Goal: Task Accomplishment & Management: Use online tool/utility

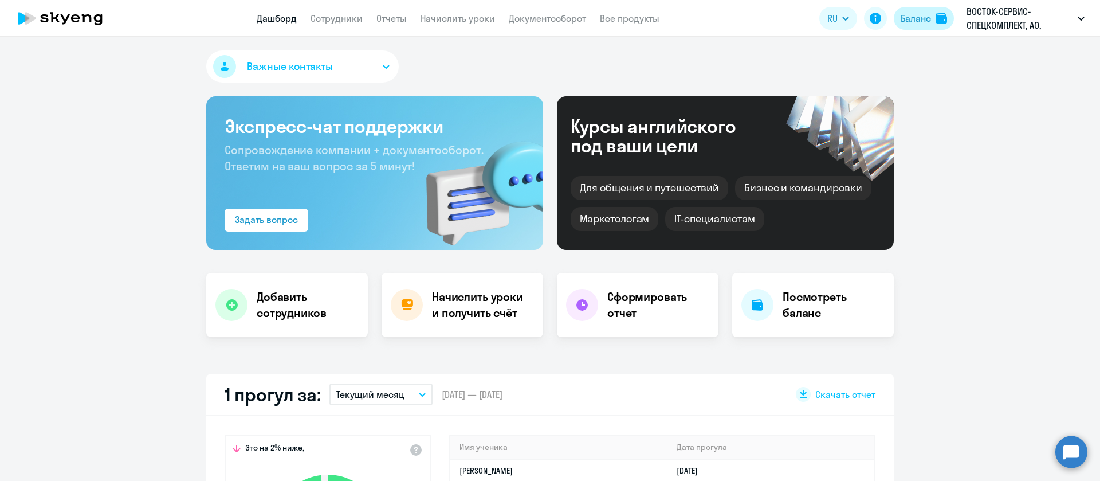
click at [925, 20] on div "Баланс" at bounding box center [916, 18] width 30 height 14
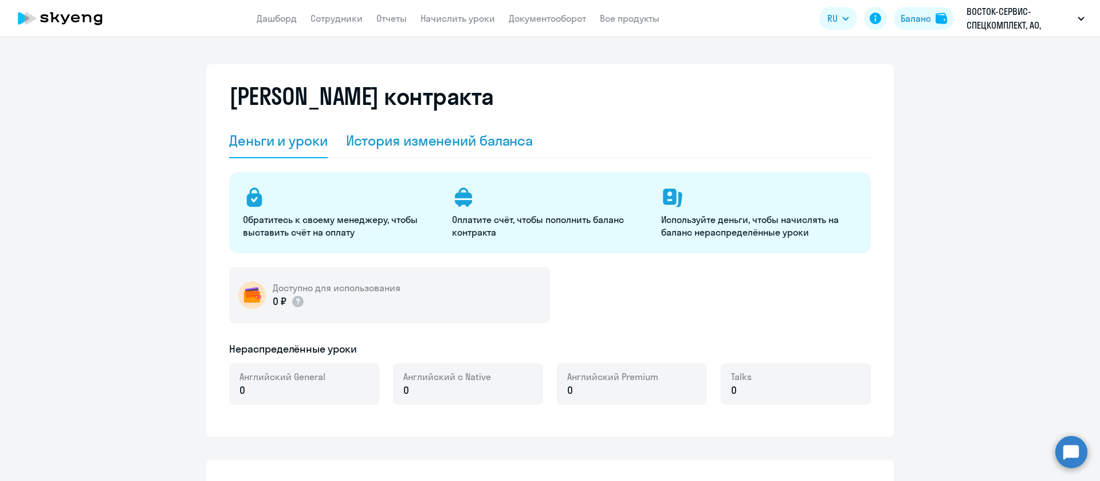
select select "english_adult_not_native_speaker"
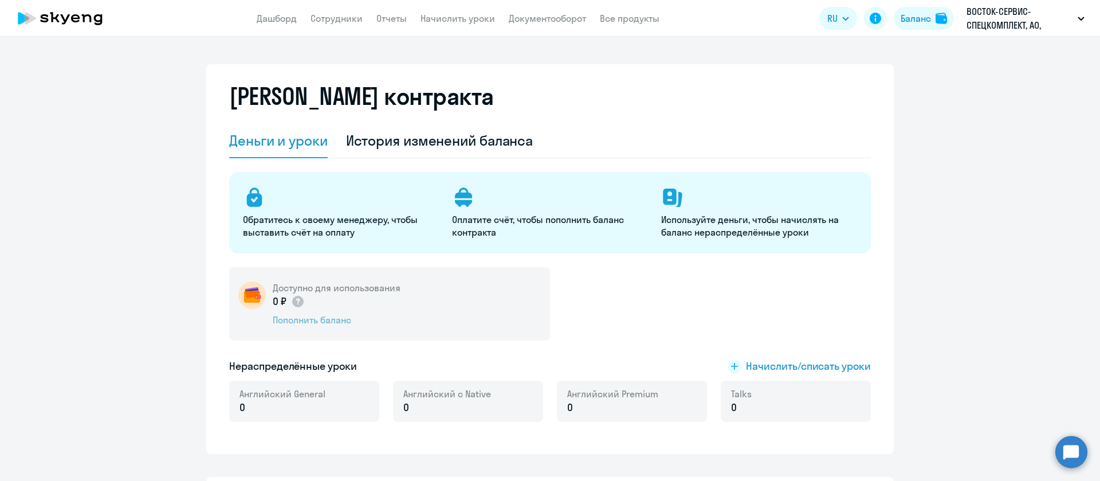
click at [322, 316] on div "Пополнить баланс" at bounding box center [337, 319] width 128 height 13
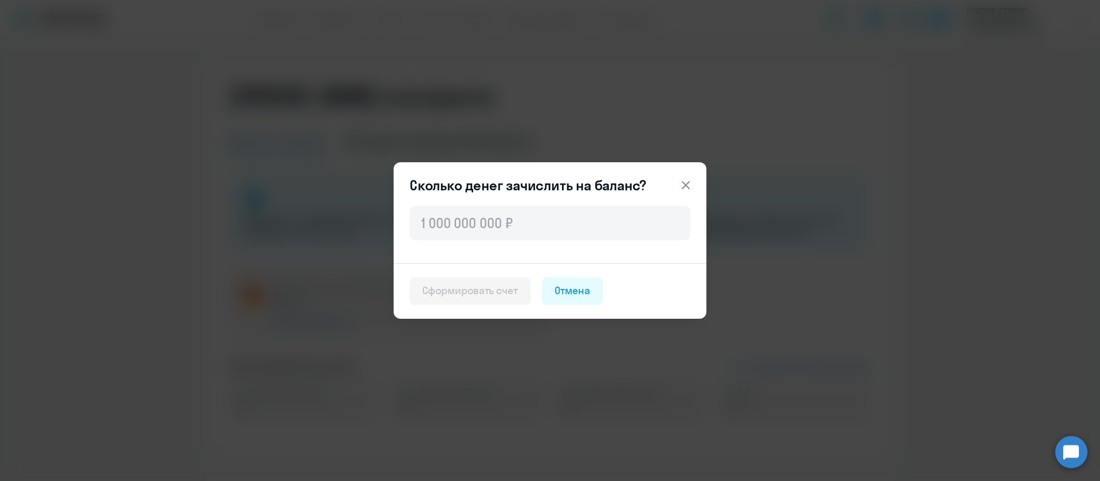
click at [683, 185] on icon at bounding box center [686, 185] width 14 height 14
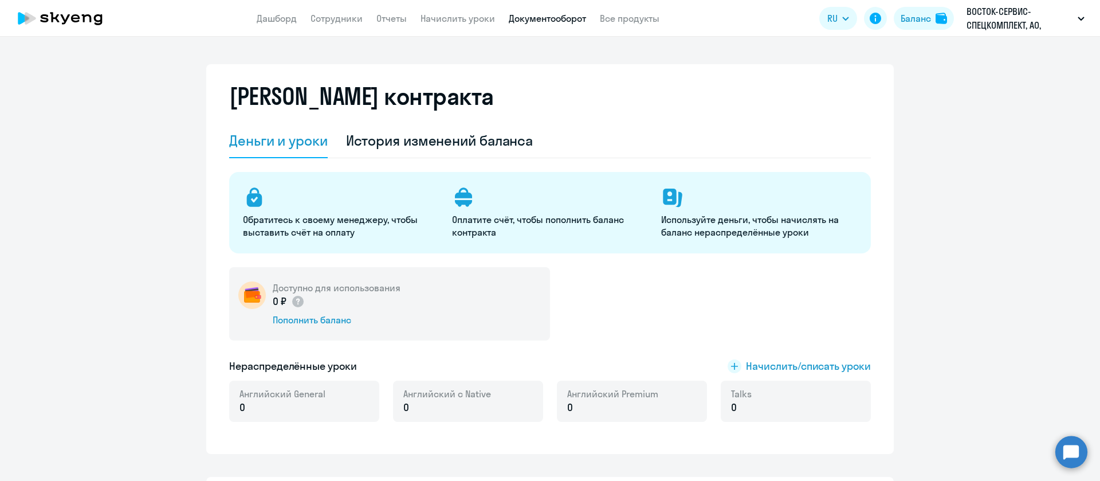
click at [555, 18] on link "Документооборот" at bounding box center [547, 18] width 77 height 11
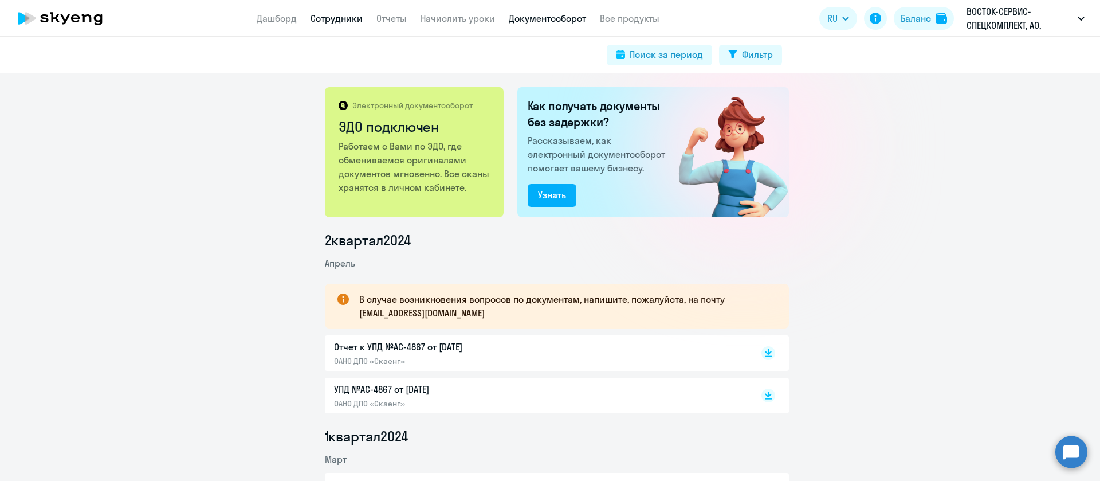
click at [347, 18] on link "Сотрудники" at bounding box center [337, 18] width 52 height 11
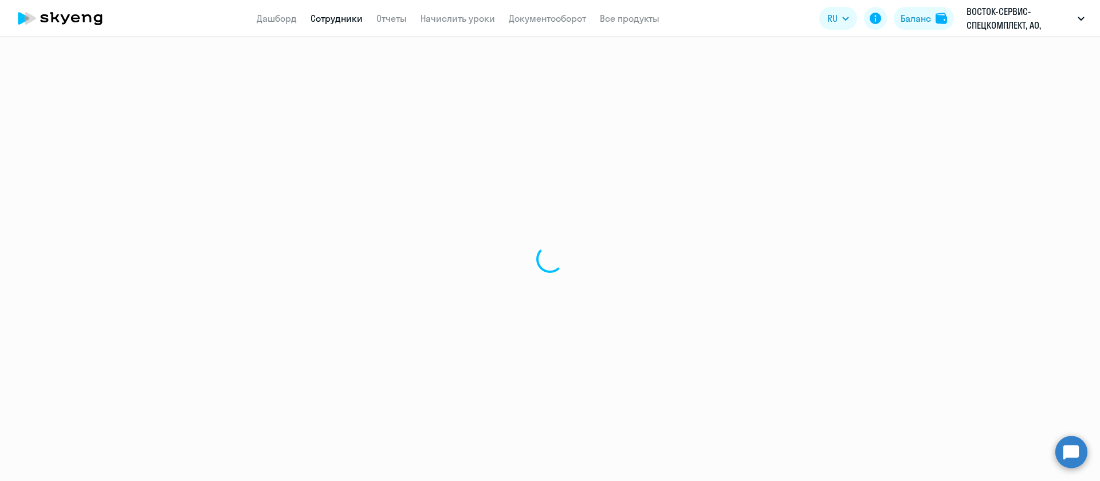
select select "30"
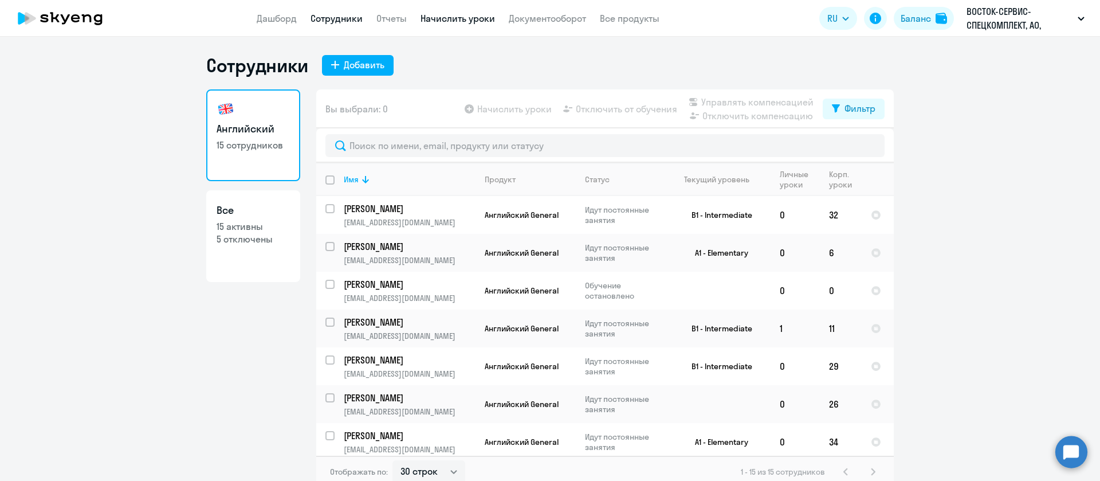
click at [465, 15] on link "Начислить уроки" at bounding box center [458, 18] width 74 height 11
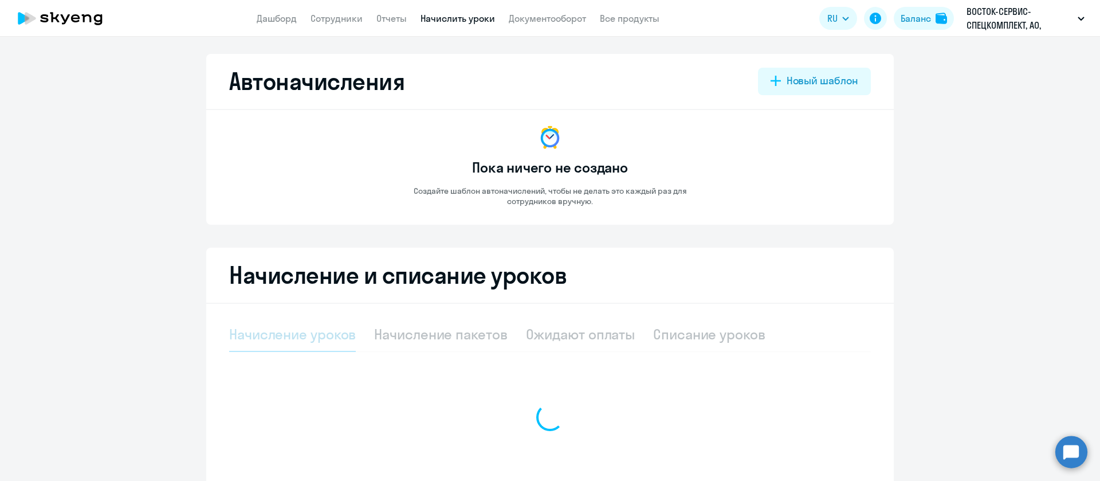
select select "10"
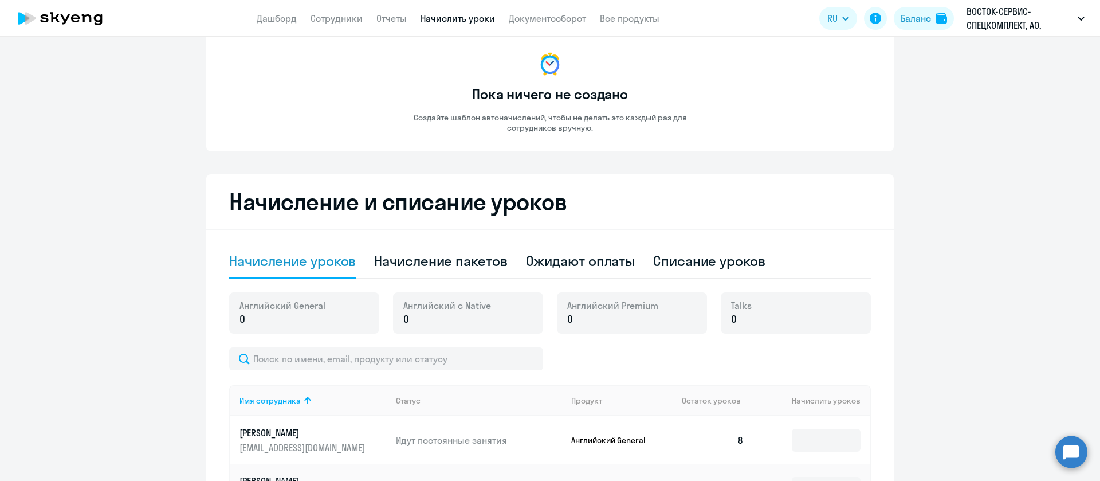
scroll to position [172, 0]
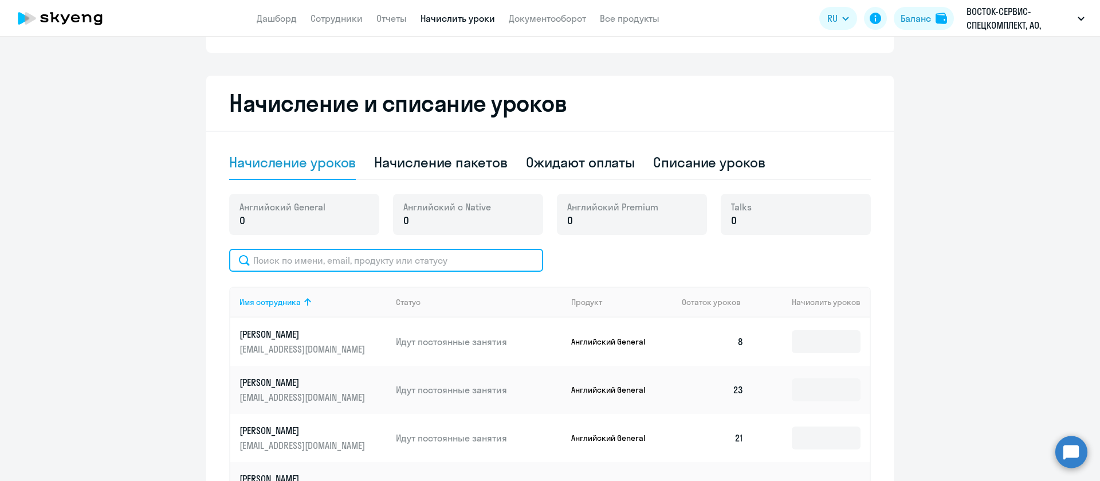
click at [304, 257] on input "text" at bounding box center [386, 260] width 314 height 23
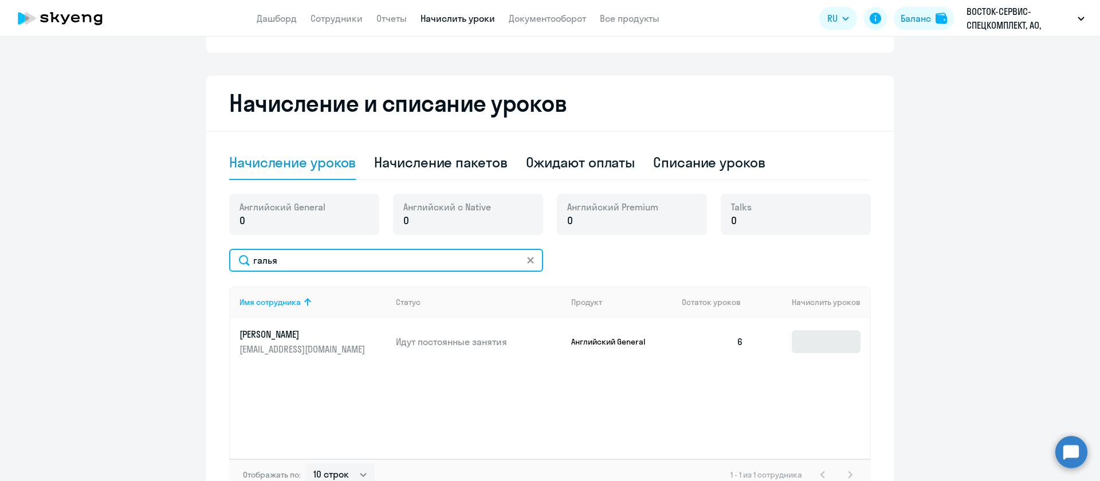
type input "галья"
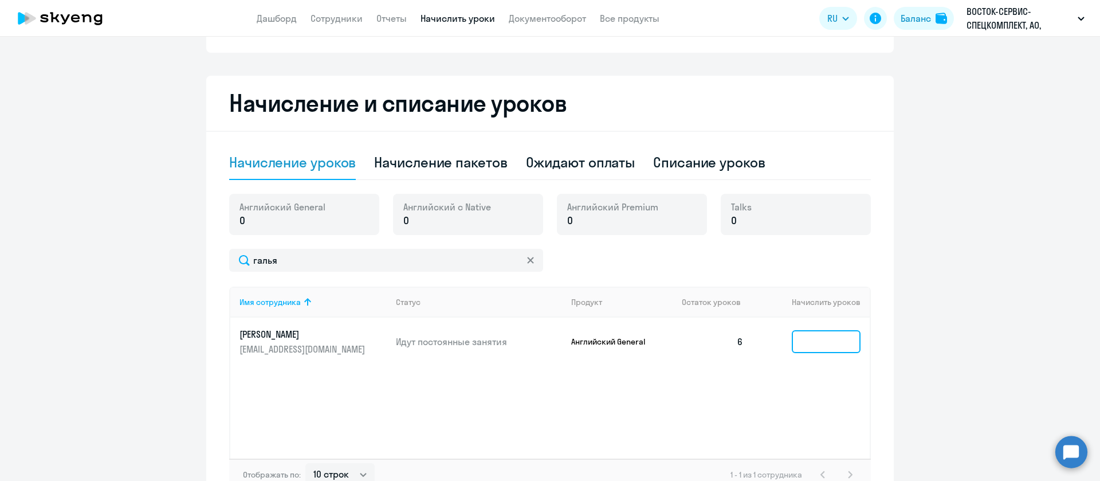
click at [850, 343] on input at bounding box center [826, 341] width 69 height 23
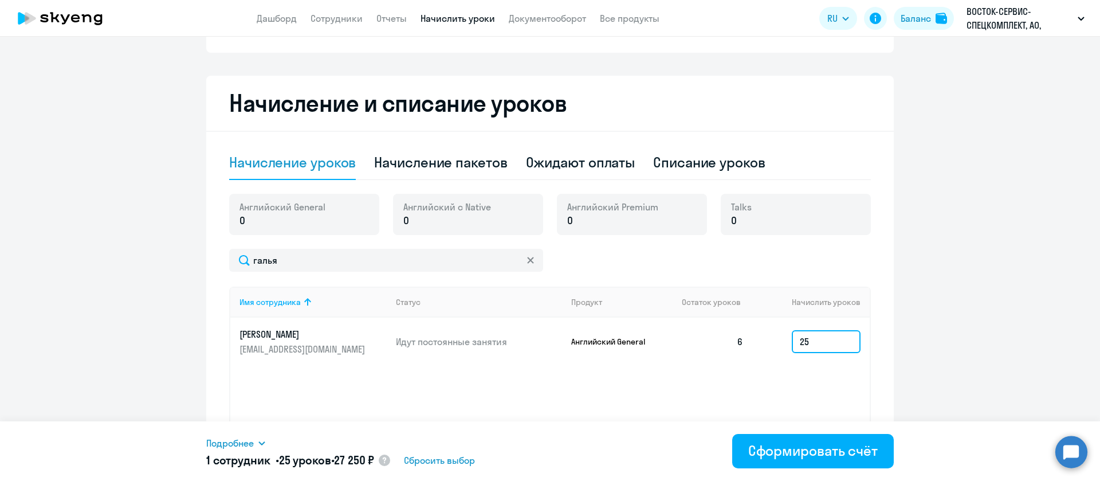
type input "25"
click at [246, 440] on span "Подробнее" at bounding box center [230, 443] width 48 height 14
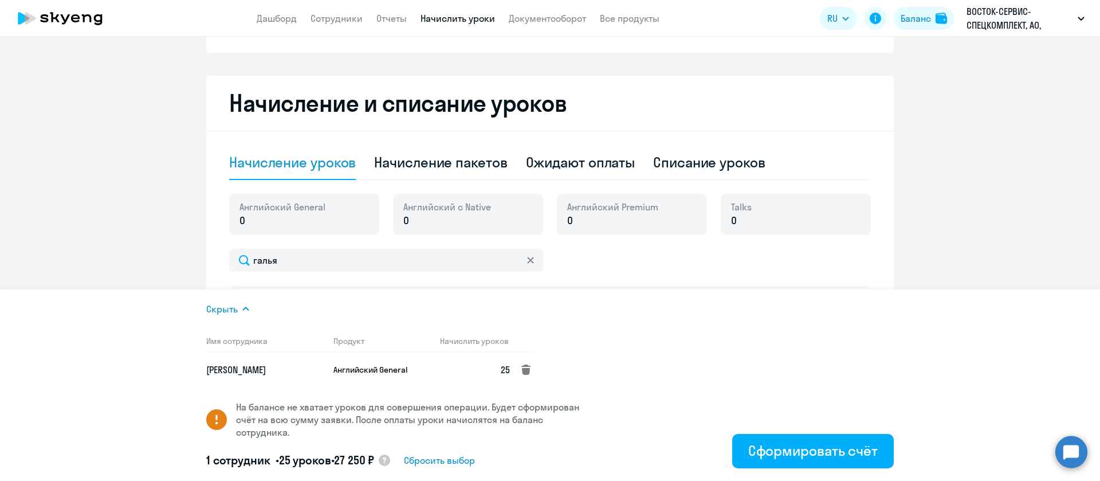
click at [525, 372] on icon at bounding box center [525, 369] width 9 height 10
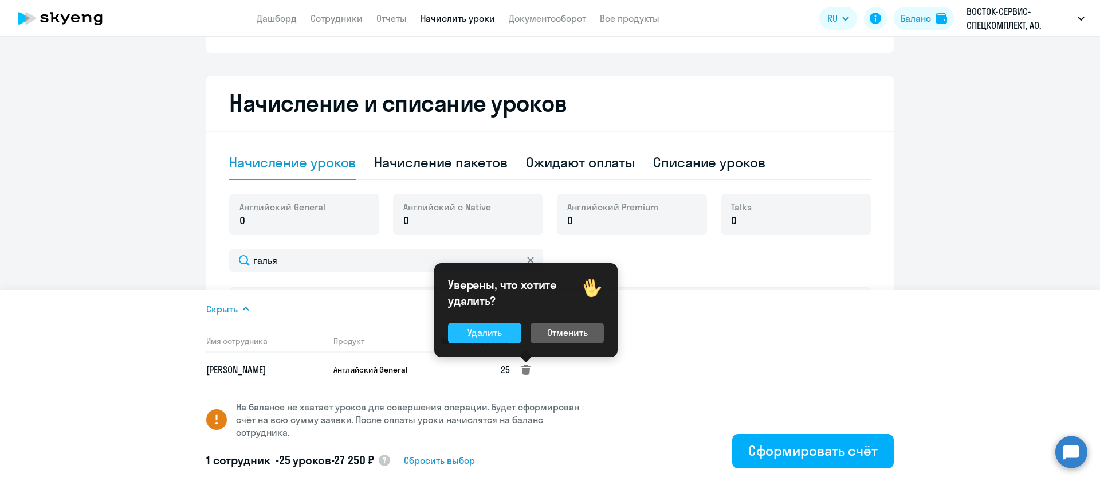
click at [487, 334] on div "Удалить" at bounding box center [485, 332] width 34 height 14
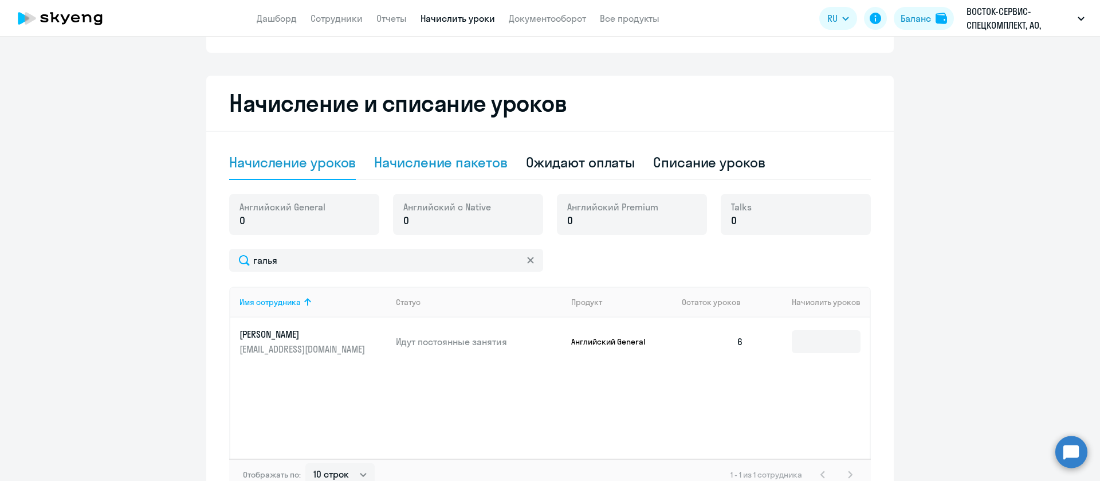
click at [463, 162] on div "Начисление пакетов" at bounding box center [440, 162] width 133 height 18
select select "10"
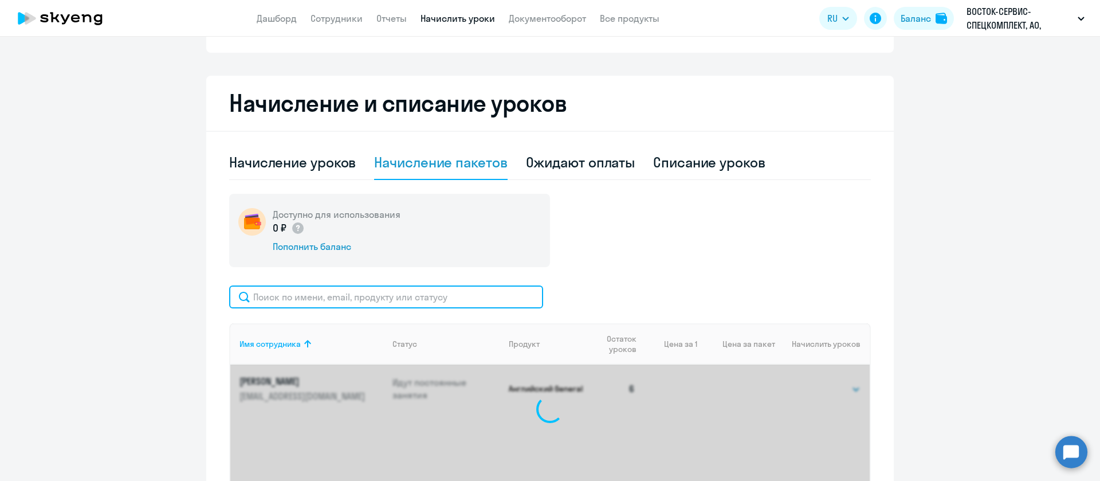
click at [277, 303] on input "text" at bounding box center [386, 296] width 314 height 23
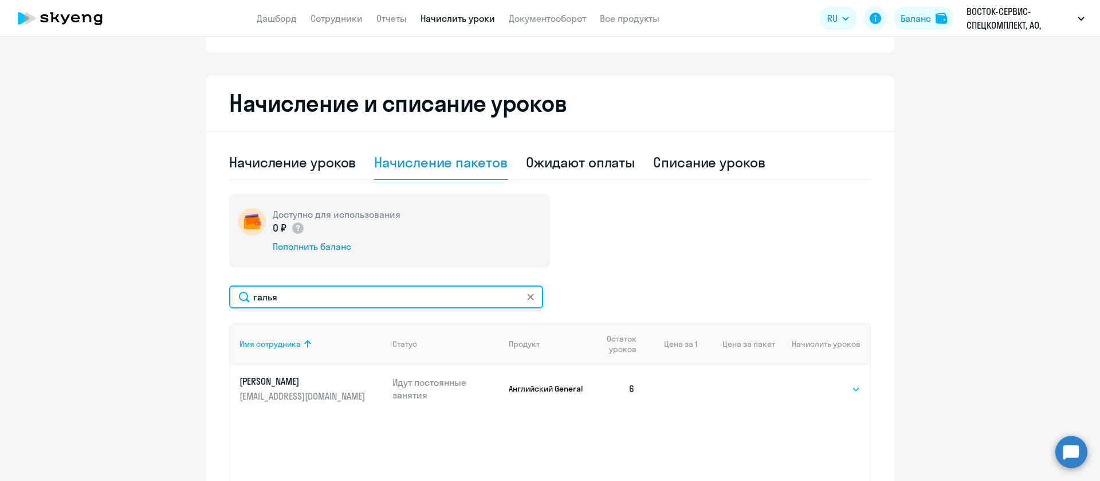
type input "галья"
click at [814, 385] on select "Выбрать 4 8 16 32 64 128" at bounding box center [837, 389] width 47 height 14
select select "32"
click at [814, 382] on select "Выбрать 4 8 16 32 64 128" at bounding box center [837, 389] width 47 height 14
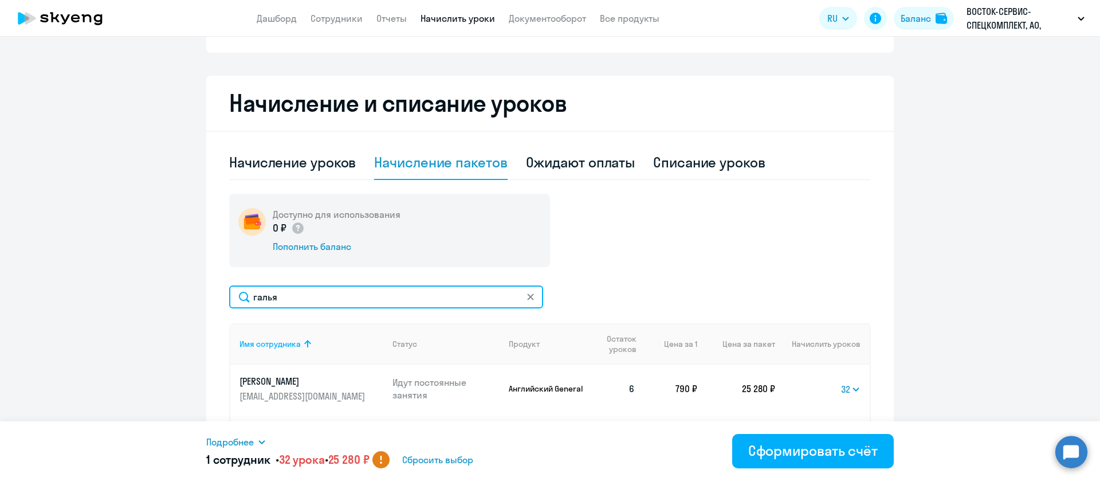
drag, startPoint x: 315, startPoint y: 299, endPoint x: 187, endPoint y: 292, distance: 128.5
click at [187, 292] on ng-component "Автоначисления Новый шаблон Пока ничего не создано Создайте шаблон автоначислен…" at bounding box center [550, 214] width 1100 height 664
type input "косых"
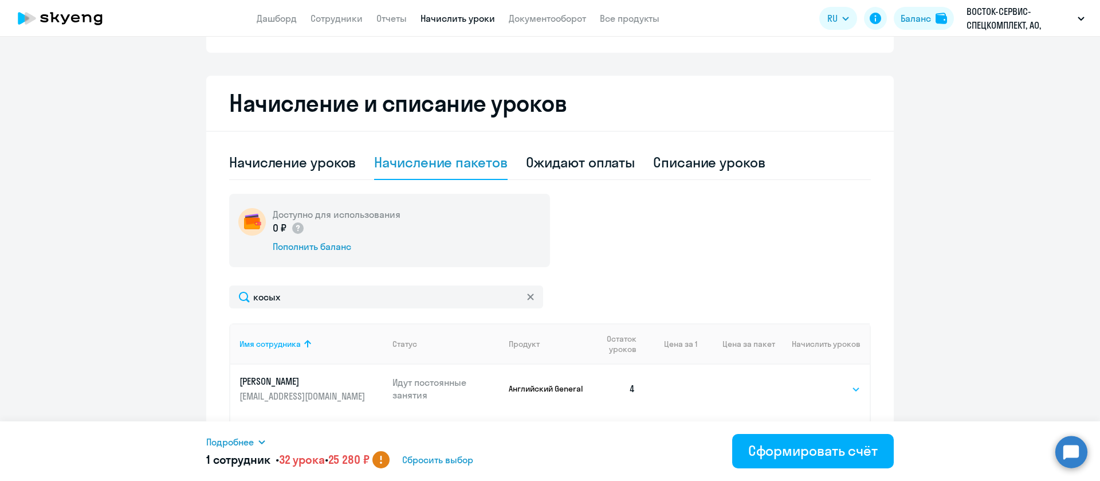
click at [827, 391] on select "Выбрать 4 8 16 32 64 128" at bounding box center [837, 389] width 47 height 14
select select "32"
click at [814, 382] on select "Выбрать 4 8 16 32 64 128" at bounding box center [837, 389] width 47 height 14
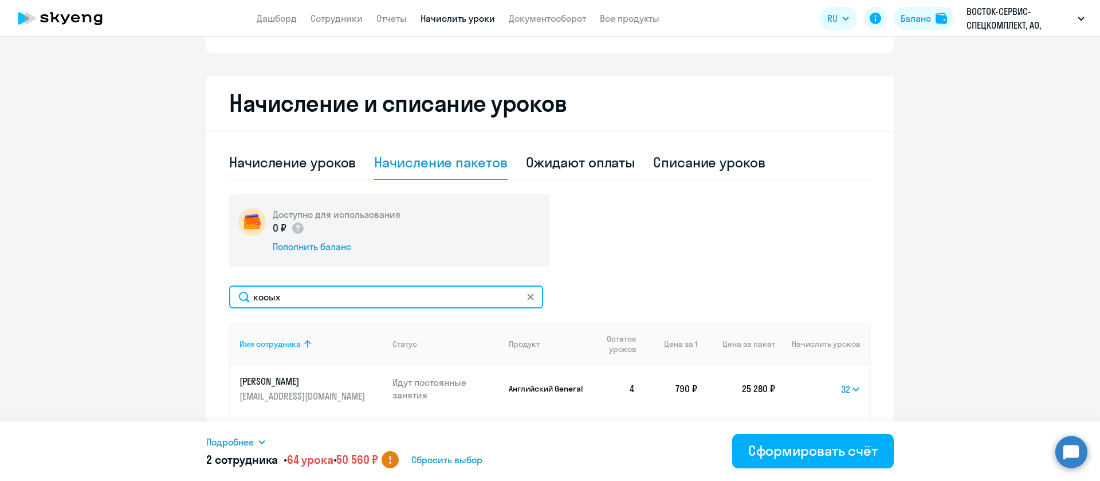
drag, startPoint x: 319, startPoint y: 296, endPoint x: 163, endPoint y: 287, distance: 156.1
click at [163, 287] on ng-component "Автоначисления Новый шаблон Пока ничего не создано Создайте шаблон автоначислен…" at bounding box center [550, 214] width 1100 height 664
type input "карп"
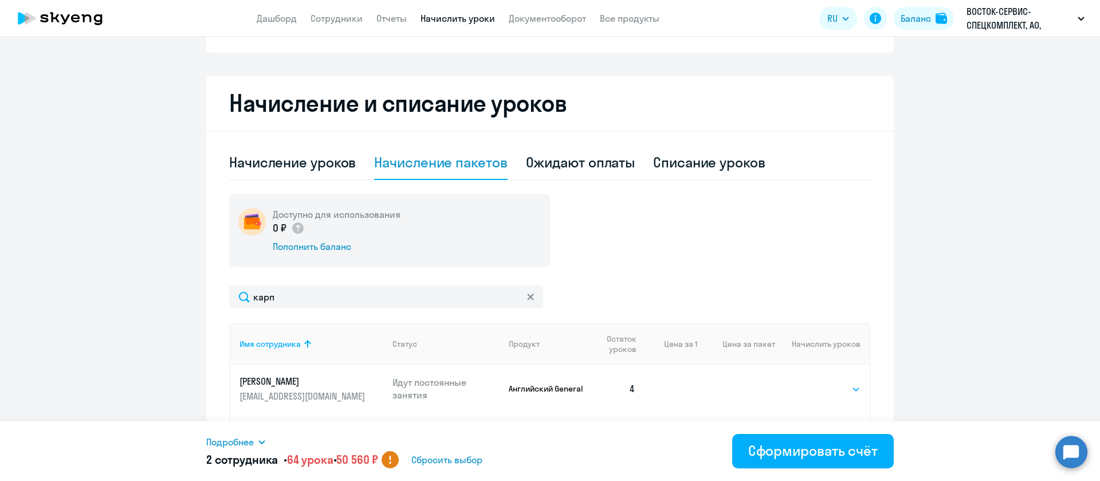
click at [818, 385] on select "Выбрать 4 8 16 32 64 128" at bounding box center [837, 389] width 47 height 14
click at [814, 382] on select "Выбрать 4 8 16 32 64 128" at bounding box center [837, 389] width 47 height 14
click at [266, 440] on icon at bounding box center [261, 441] width 9 height 9
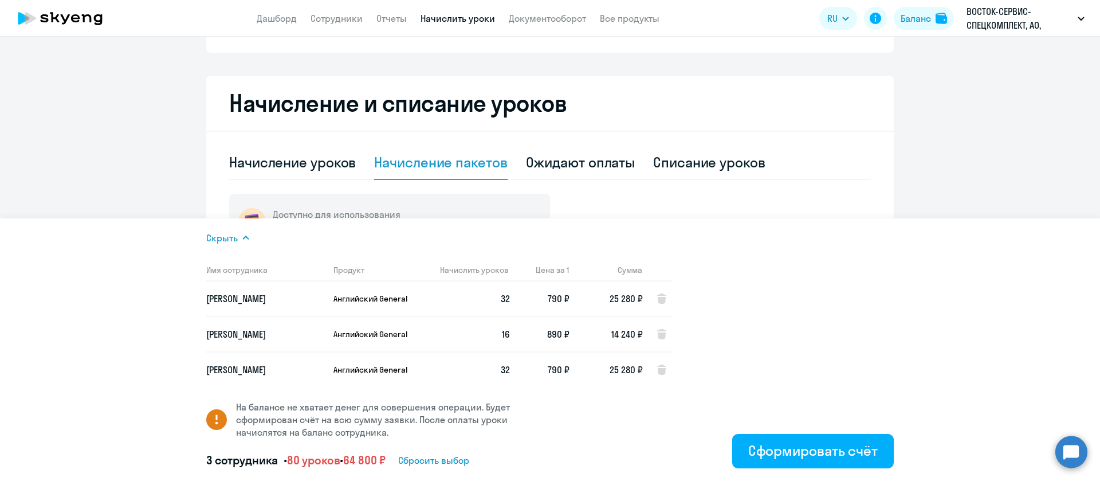
click at [845, 185] on div "Начисление уроков Начисление пакетов Ожидают оплаты Списание уроков Доступно дл…" at bounding box center [550, 337] width 642 height 382
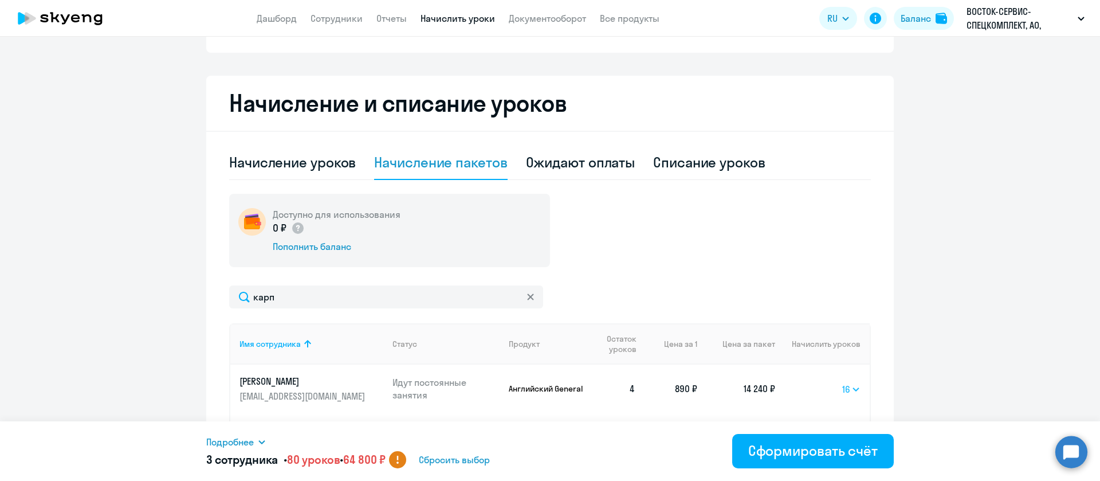
click at [842, 387] on select "Выбрать 4 8 16 32 64 128" at bounding box center [851, 389] width 18 height 14
select select "32"
click at [842, 382] on select "Выбрать 4 8 16 32 64 128" at bounding box center [851, 389] width 18 height 14
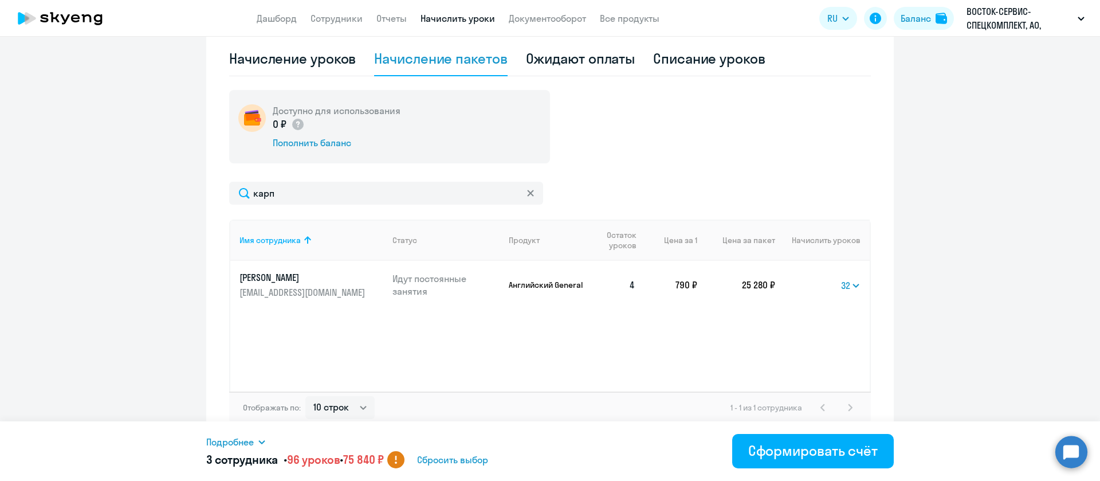
scroll to position [283, 0]
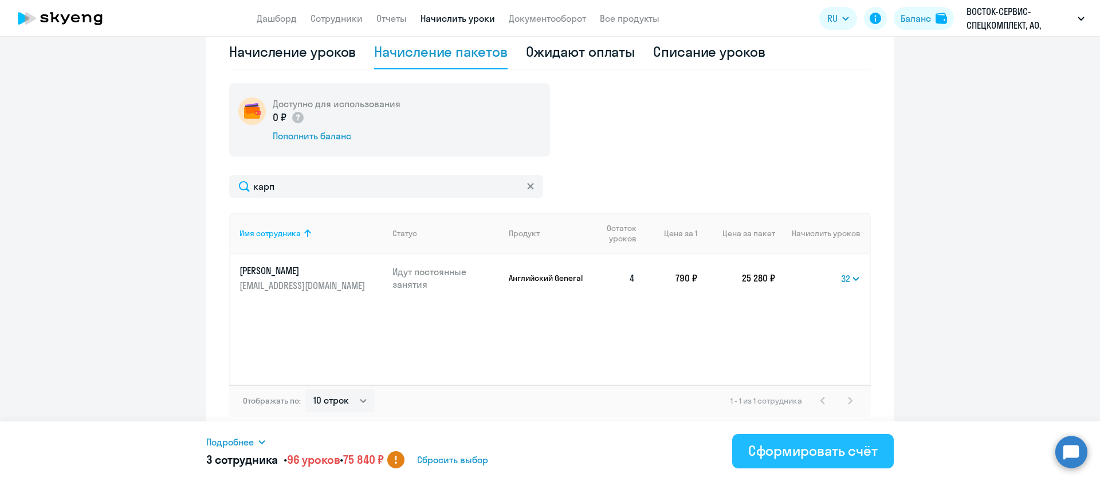
click at [829, 449] on div "Сформировать счёт" at bounding box center [813, 450] width 130 height 18
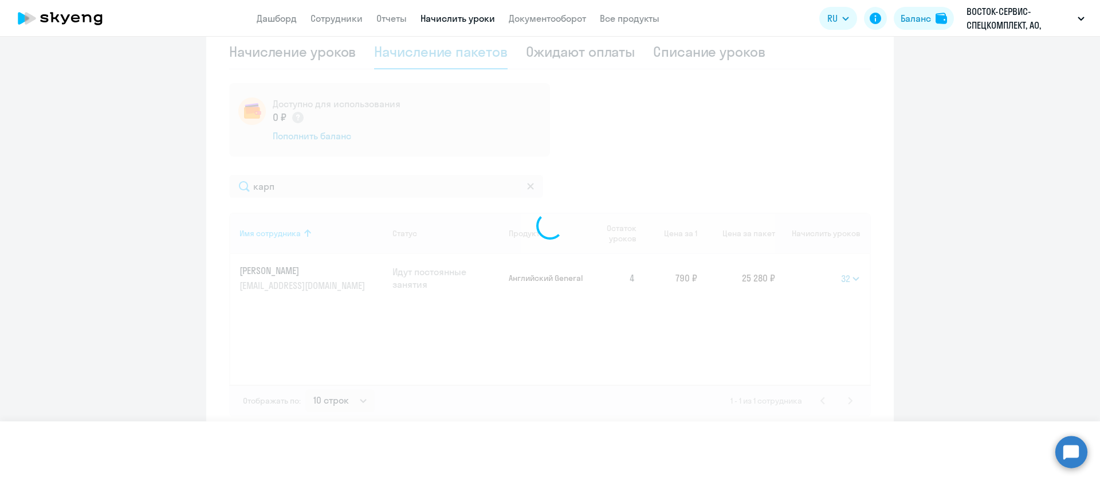
select select
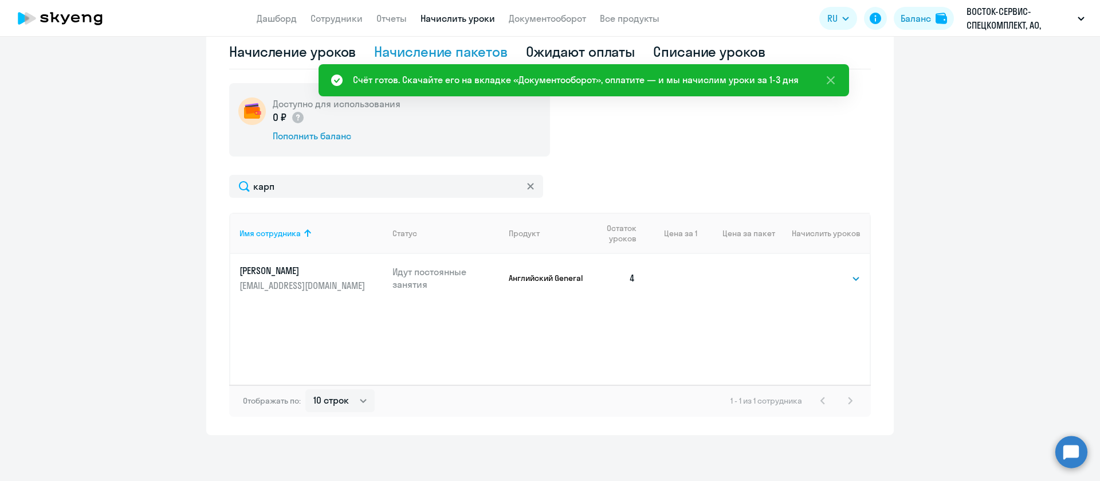
click at [733, 81] on div "Счёт готов. Скачайте его на вкладке «Документооборот», оплатите — и мы начислим…" at bounding box center [576, 80] width 446 height 14
click at [523, 17] on link "Документооборот" at bounding box center [547, 18] width 77 height 11
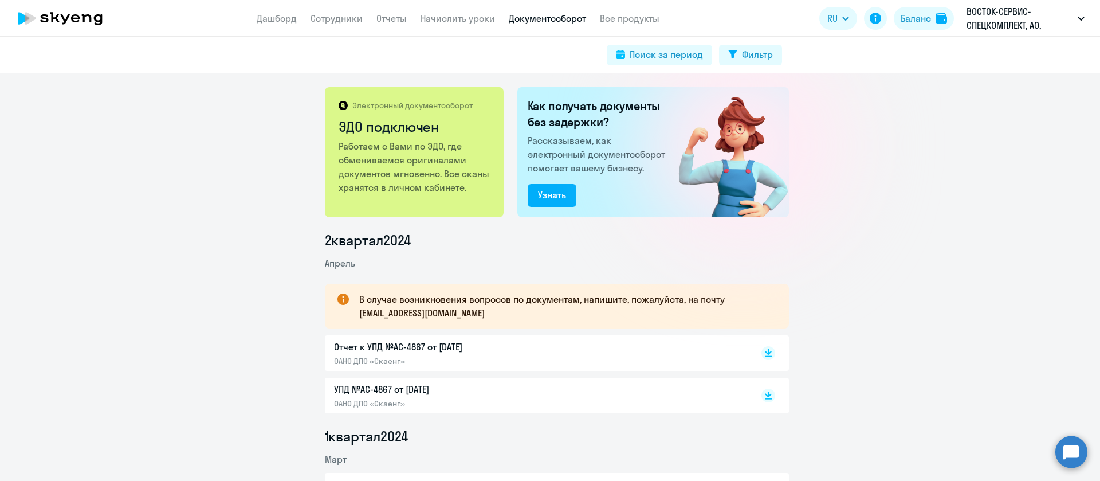
scroll to position [172, 0]
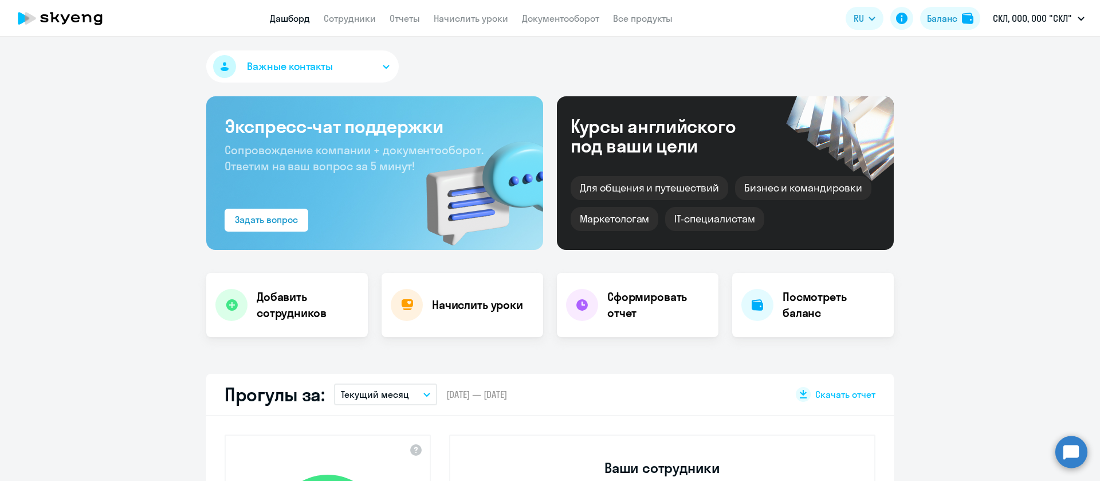
select select "30"
